Goal: Information Seeking & Learning: Learn about a topic

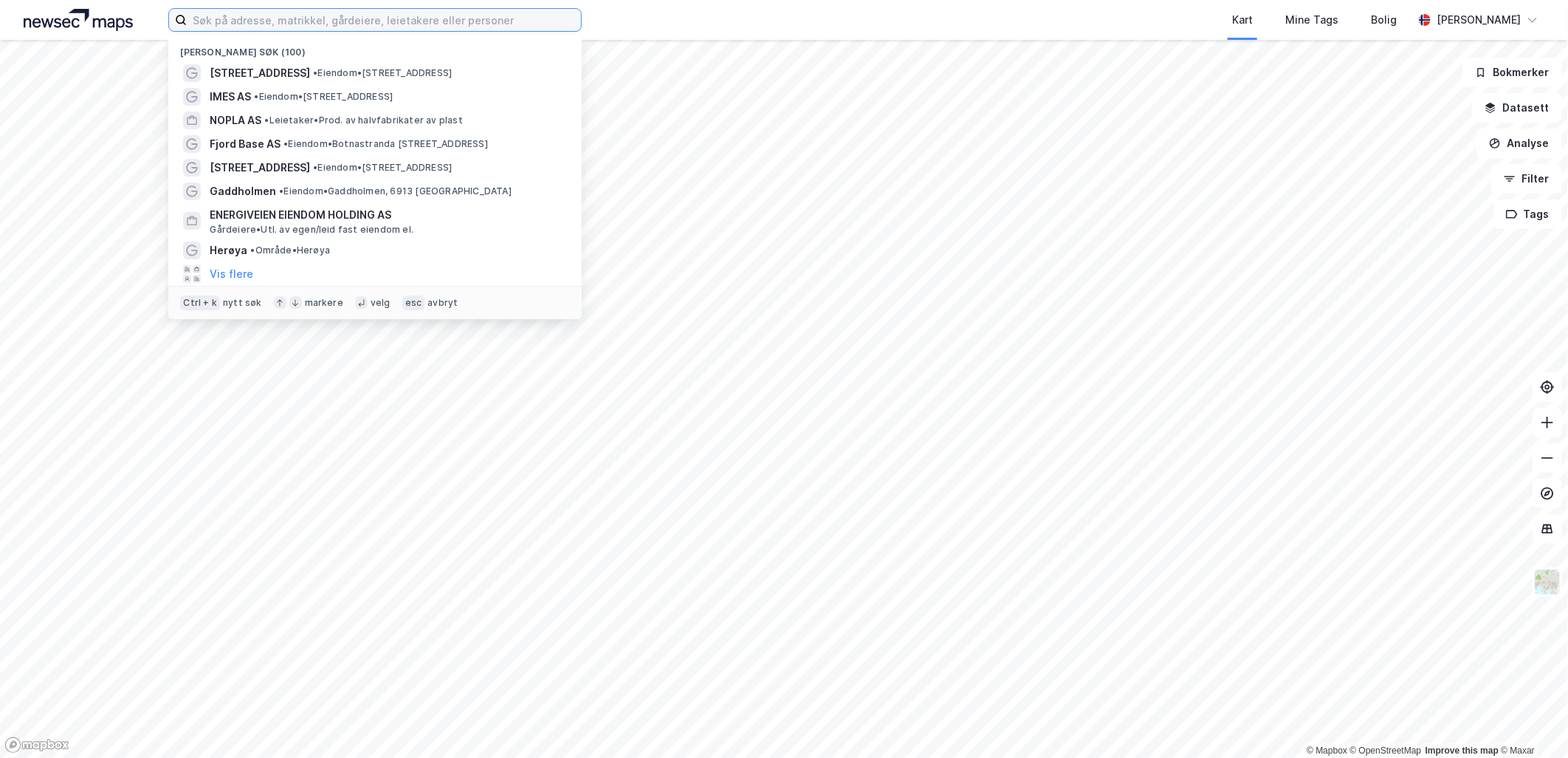
click at [367, 22] on input at bounding box center [384, 20] width 394 height 22
click at [268, 18] on input at bounding box center [384, 20] width 394 height 22
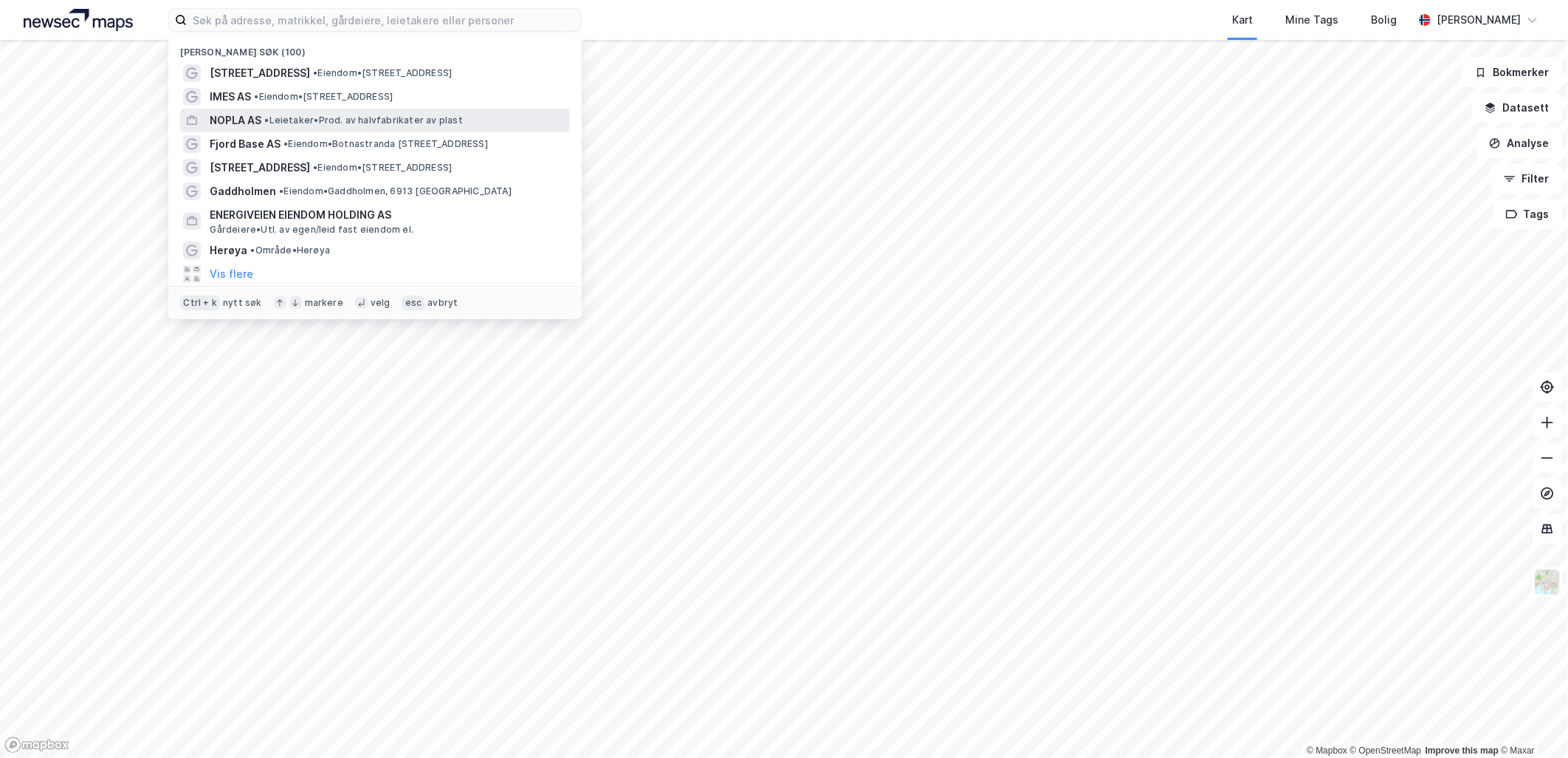
click at [335, 113] on div "NOPLA AS • Leietaker • Prod. av halvfabrikater av plast" at bounding box center [388, 120] width 357 height 17
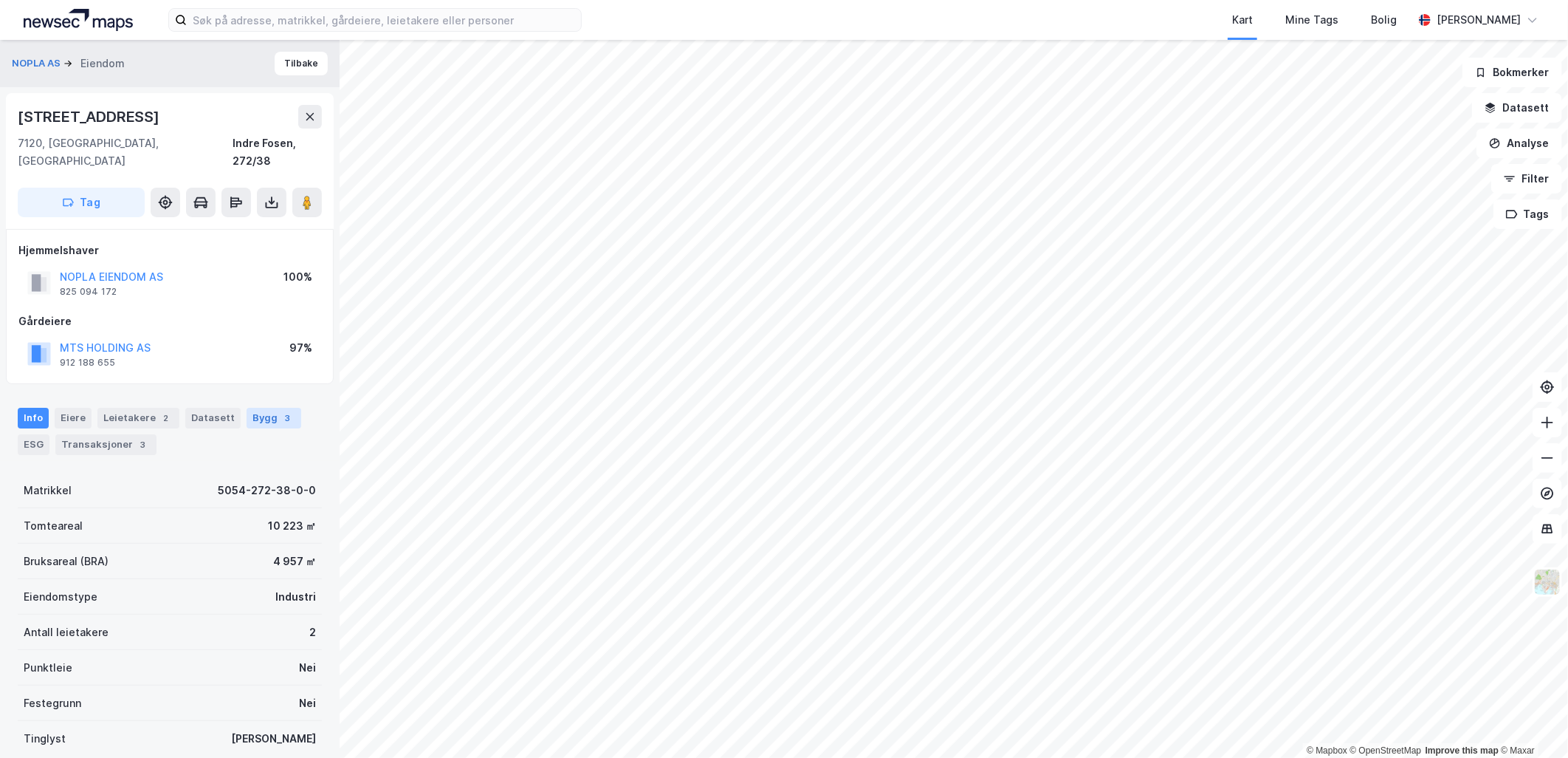
click at [280, 411] on div "3" at bounding box center [287, 417] width 14 height 14
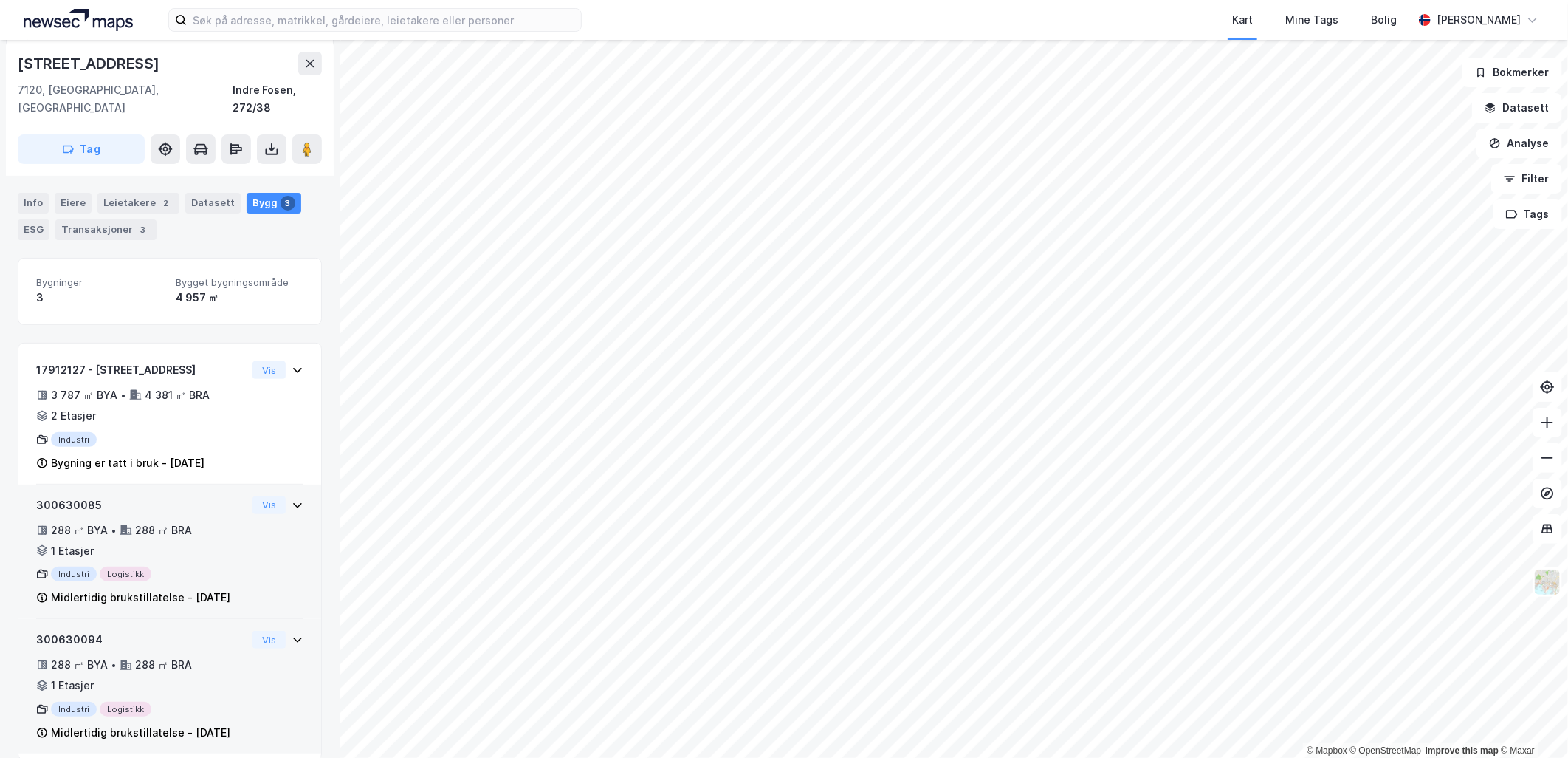
scroll to position [215, 0]
